Goal: Navigation & Orientation: Find specific page/section

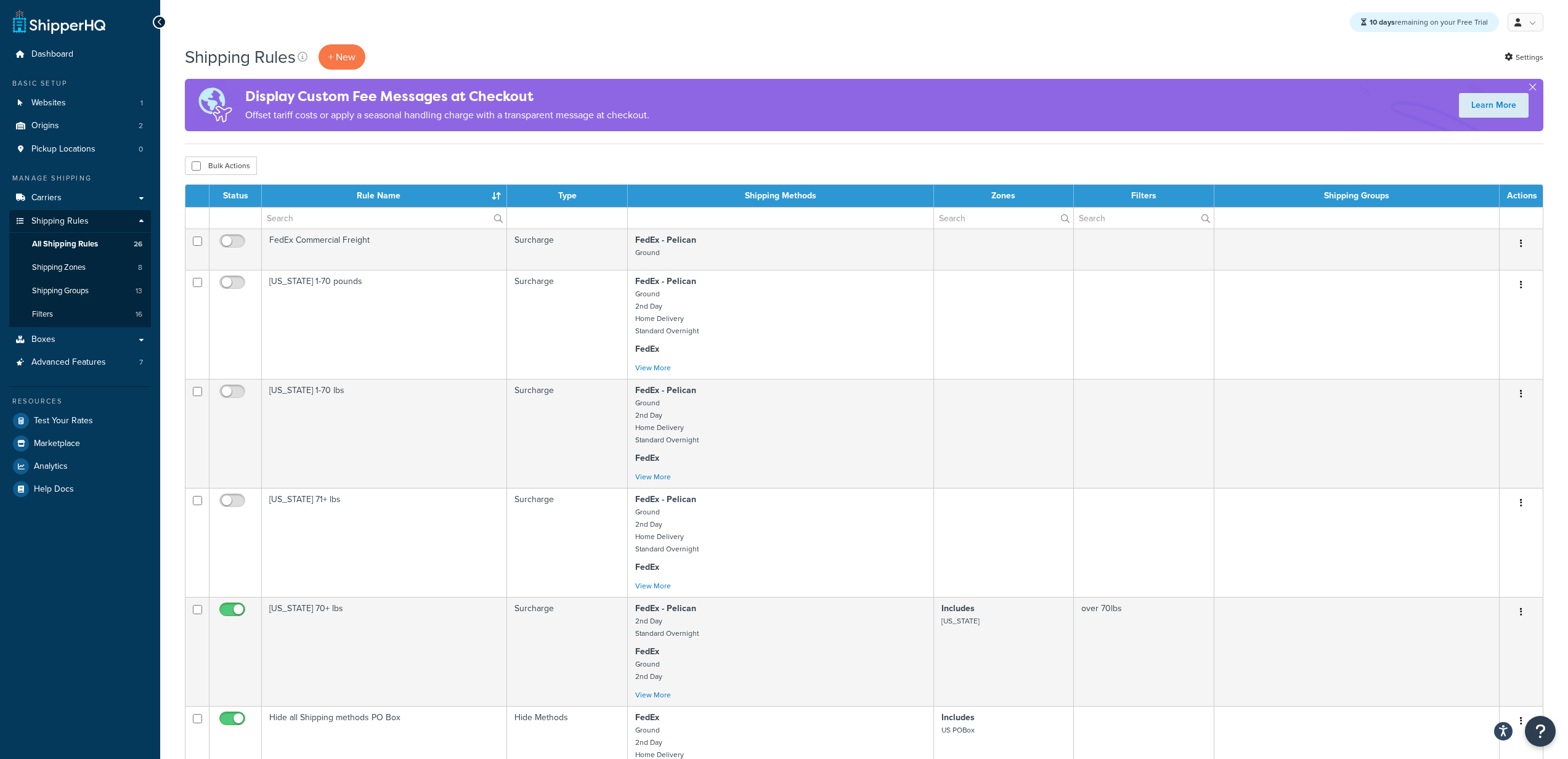
select select "50"
click at [72, 344] on link "Boxes" at bounding box center [79, 339] width 141 height 23
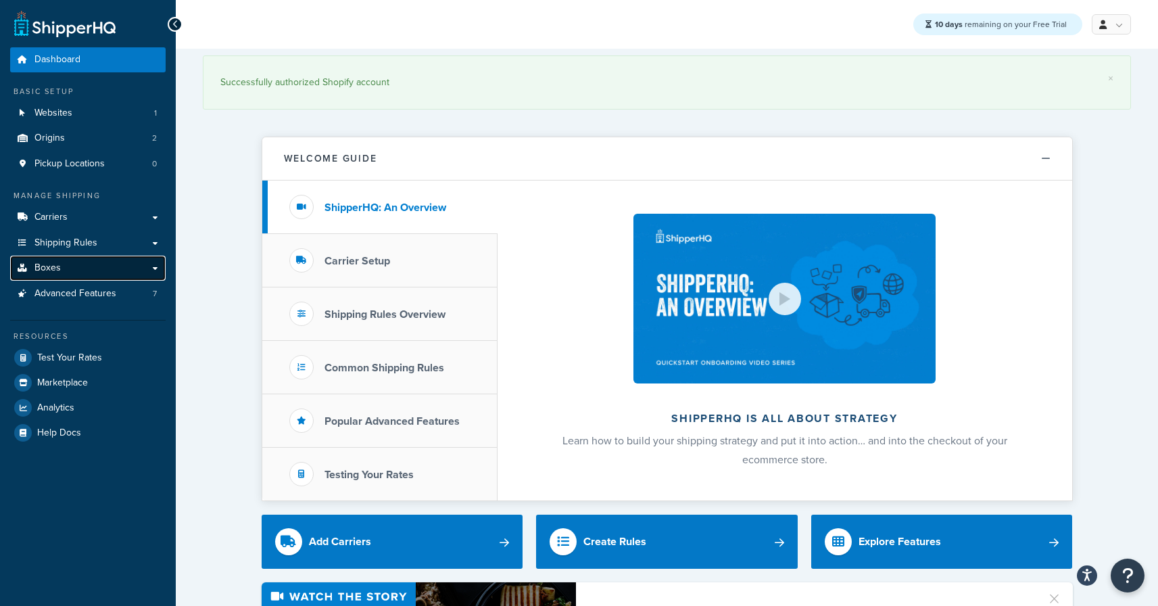
click at [70, 268] on link "Boxes" at bounding box center [87, 268] width 155 height 25
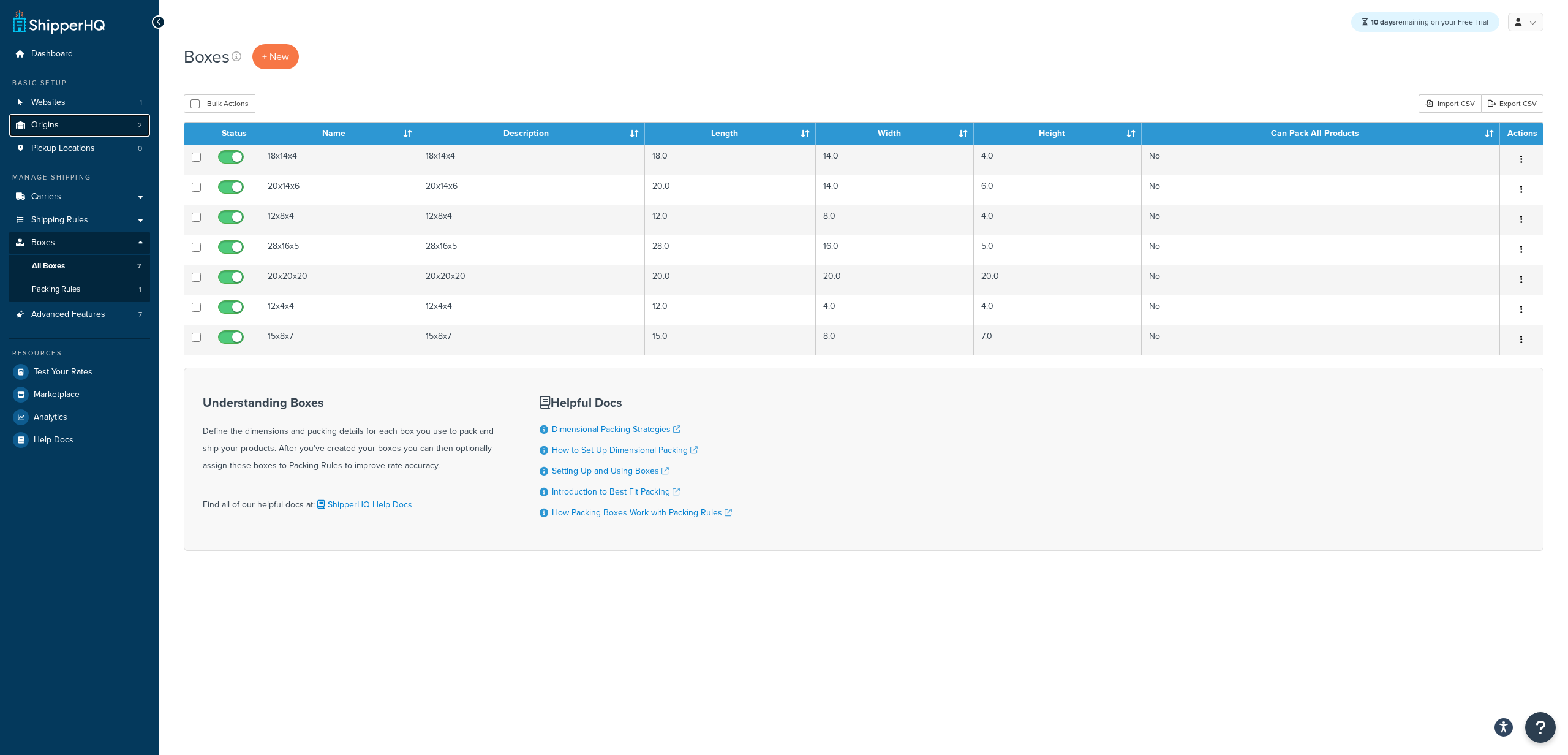
click at [52, 124] on span "Origins" at bounding box center [44, 125] width 27 height 10
